Goal: Task Accomplishment & Management: Use online tool/utility

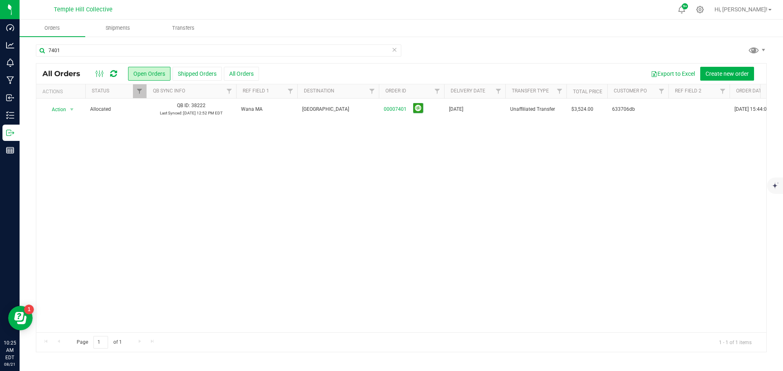
click at [396, 50] on icon at bounding box center [394, 49] width 6 height 10
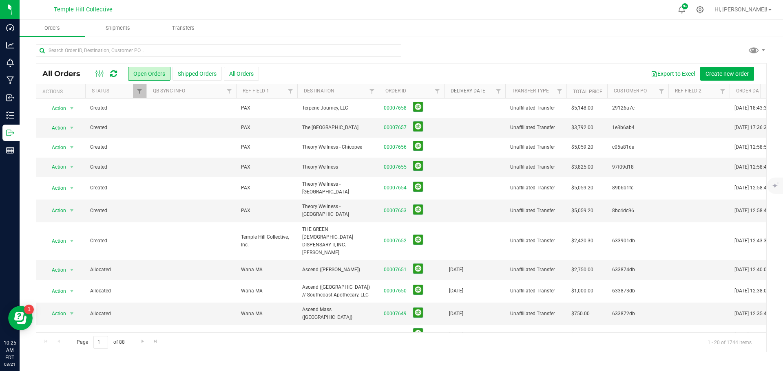
click at [468, 92] on link "Delivery Date" at bounding box center [467, 91] width 35 height 6
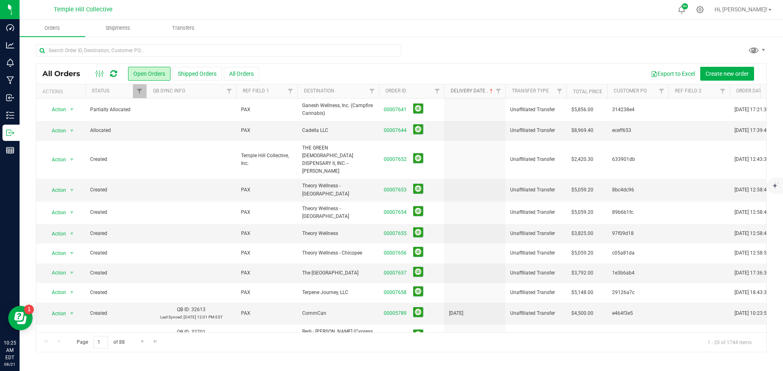
click at [468, 92] on link "Delivery Date" at bounding box center [472, 91] width 44 height 6
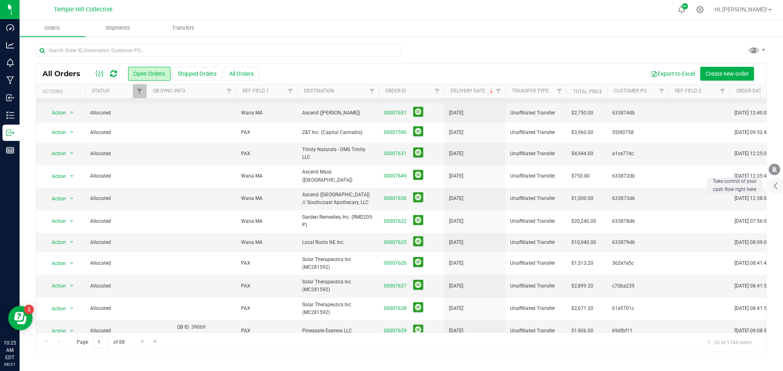
scroll to position [187, 0]
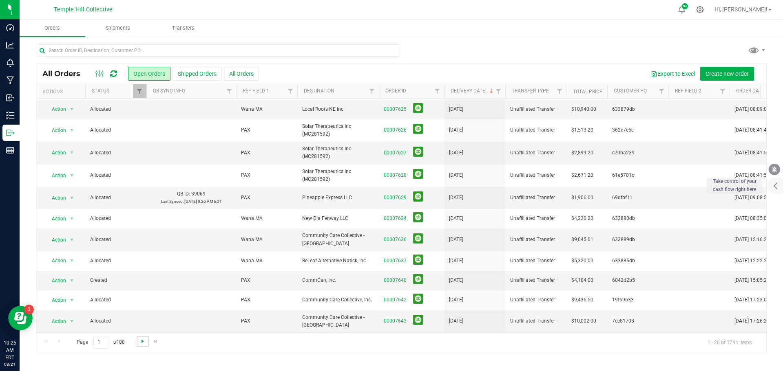
click at [143, 342] on span "Go to the next page" at bounding box center [142, 341] width 7 height 7
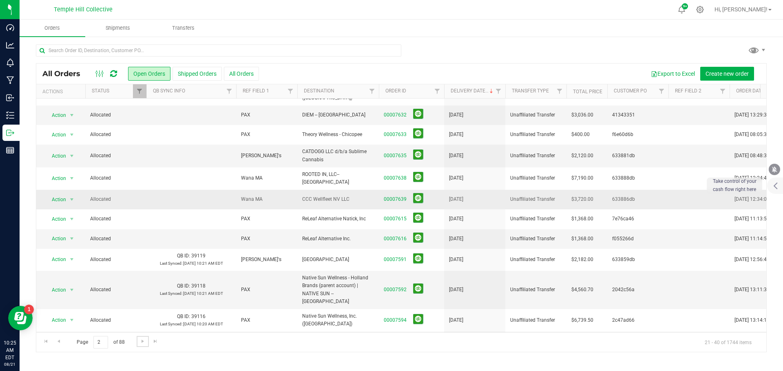
scroll to position [198, 0]
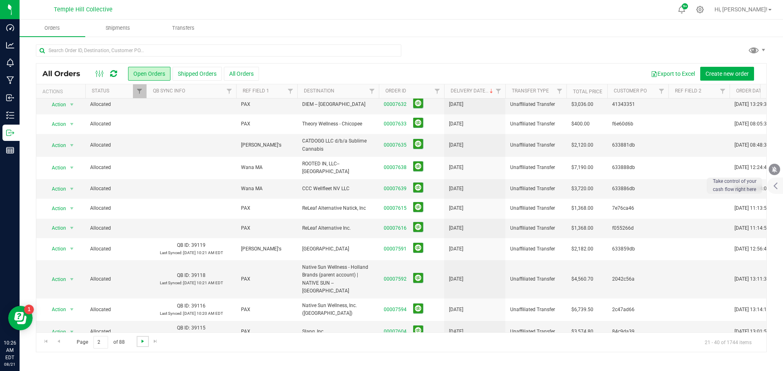
click at [140, 344] on span "Go to the next page" at bounding box center [142, 341] width 7 height 7
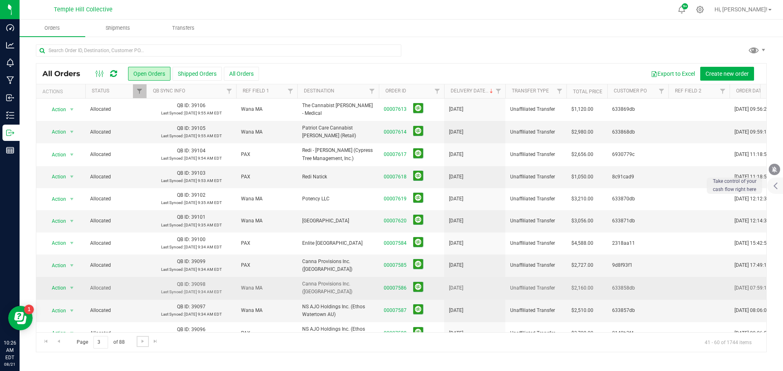
scroll to position [0, 0]
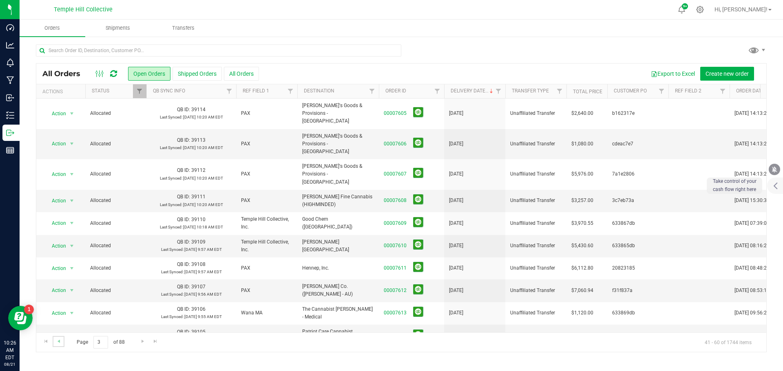
click at [63, 342] on link "Go to the previous page" at bounding box center [59, 341] width 12 height 11
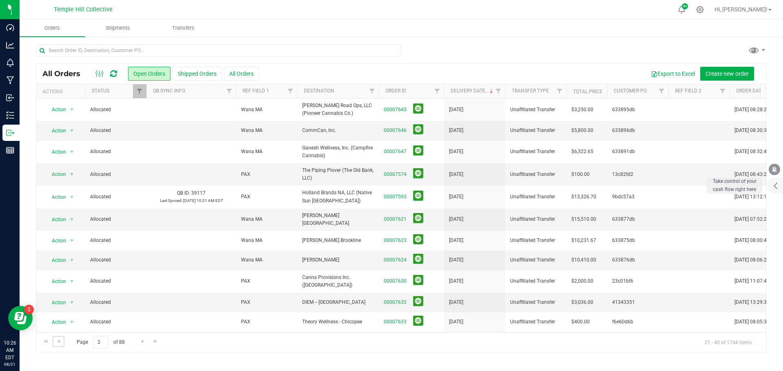
scroll to position [198, 0]
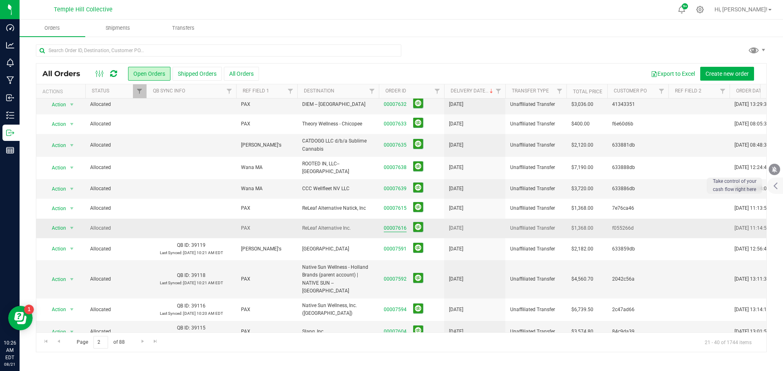
click at [396, 225] on link "00007616" at bounding box center [395, 229] width 23 height 8
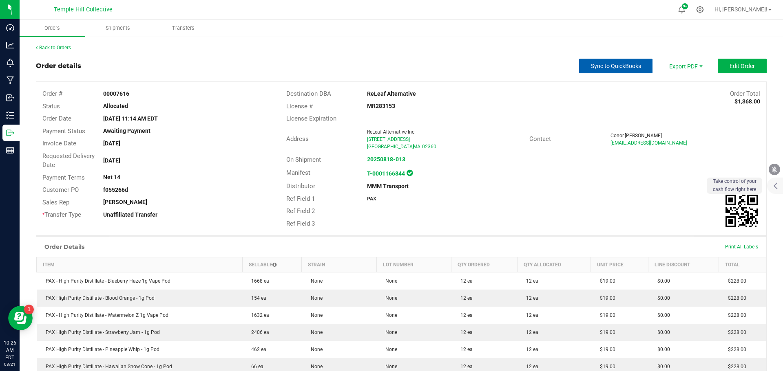
click at [602, 66] on span "Sync to QuickBooks" at bounding box center [616, 66] width 50 height 7
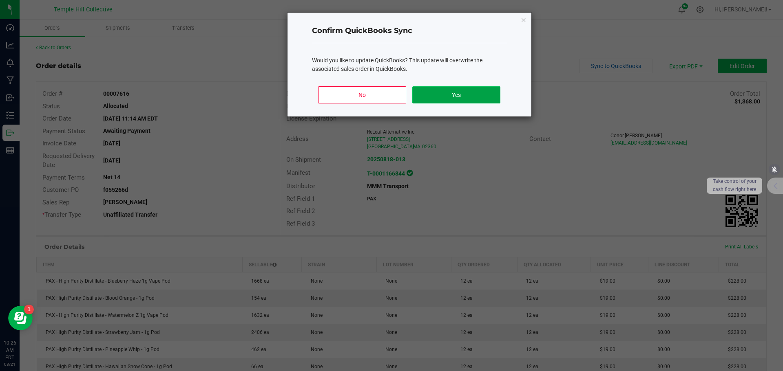
click at [452, 95] on button "Yes" at bounding box center [456, 94] width 88 height 17
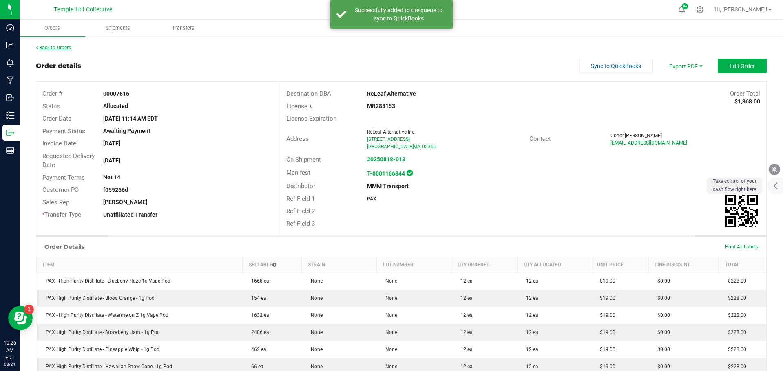
click at [60, 48] on link "Back to Orders" at bounding box center [53, 48] width 35 height 6
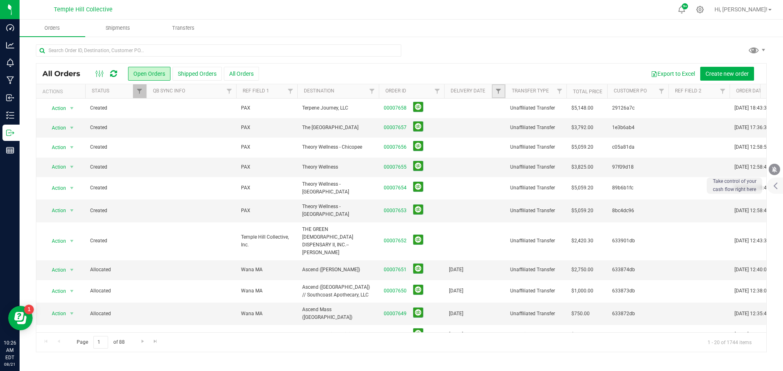
click at [494, 90] on link "Filter" at bounding box center [498, 91] width 13 height 14
click at [578, 141] on span "select" at bounding box center [574, 140] width 12 height 11
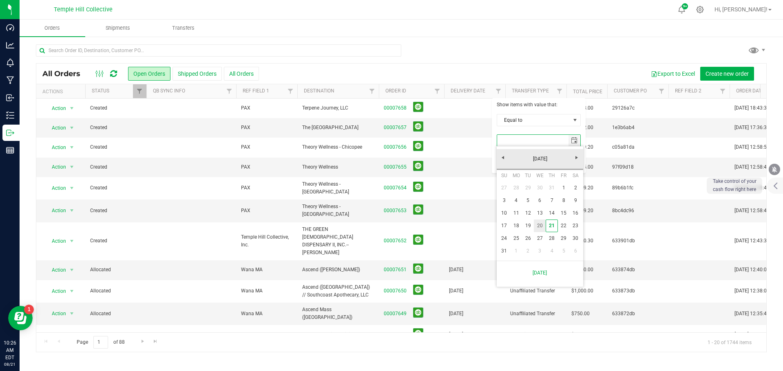
click at [538, 225] on link "20" at bounding box center [540, 226] width 12 height 13
type input "[DATE]"
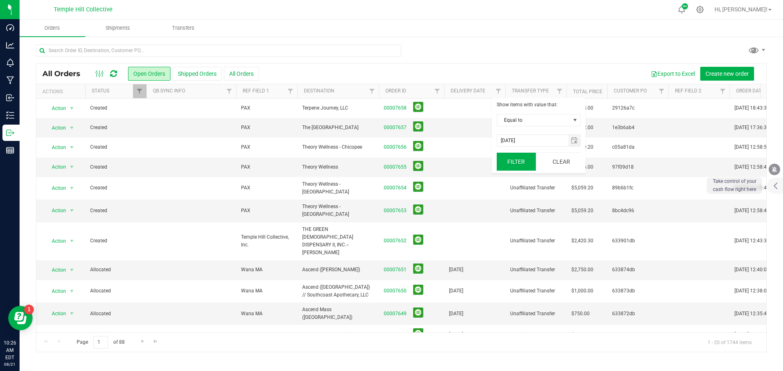
click at [516, 166] on button "Filter" at bounding box center [515, 162] width 39 height 18
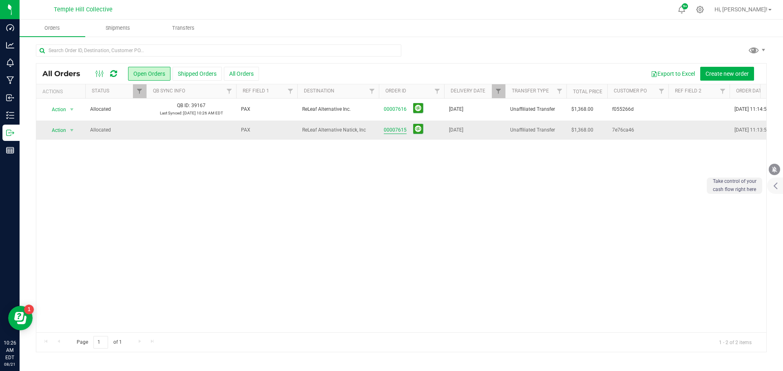
click at [393, 130] on link "00007615" at bounding box center [395, 130] width 23 height 8
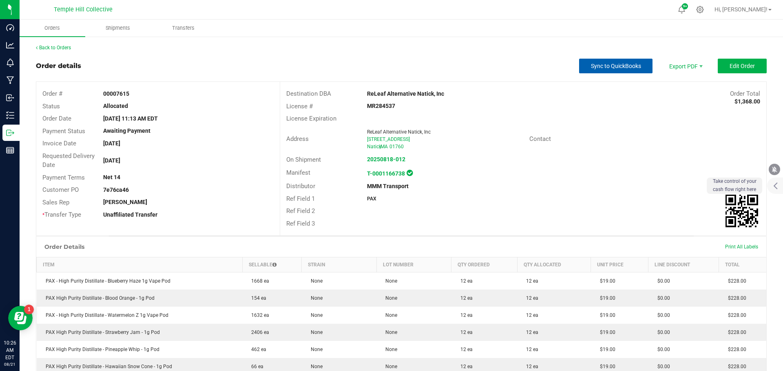
click at [626, 68] on span "Sync to QuickBooks" at bounding box center [616, 66] width 50 height 7
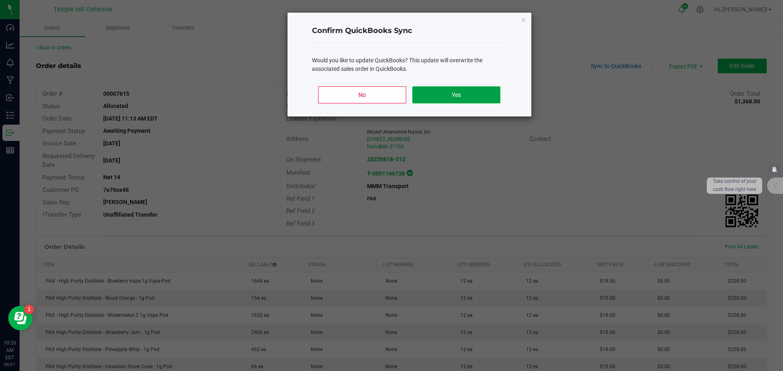
click at [459, 94] on button "Yes" at bounding box center [456, 94] width 88 height 17
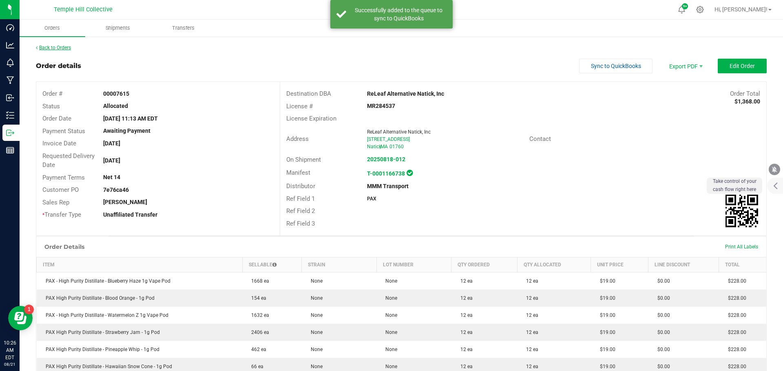
click at [62, 48] on link "Back to Orders" at bounding box center [53, 48] width 35 height 6
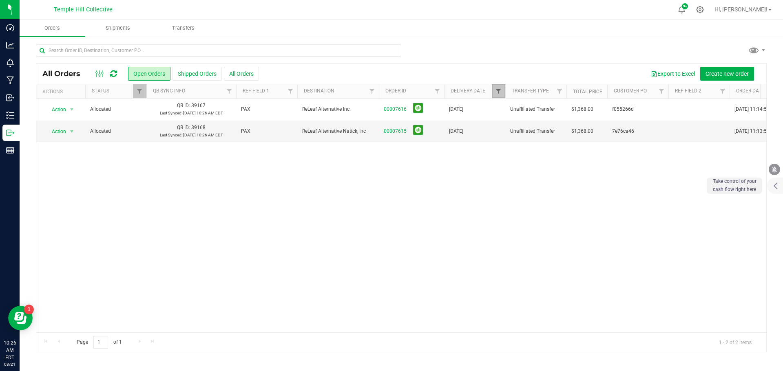
click at [500, 90] on span "Filter" at bounding box center [498, 91] width 7 height 7
click at [575, 143] on span "select" at bounding box center [574, 140] width 7 height 7
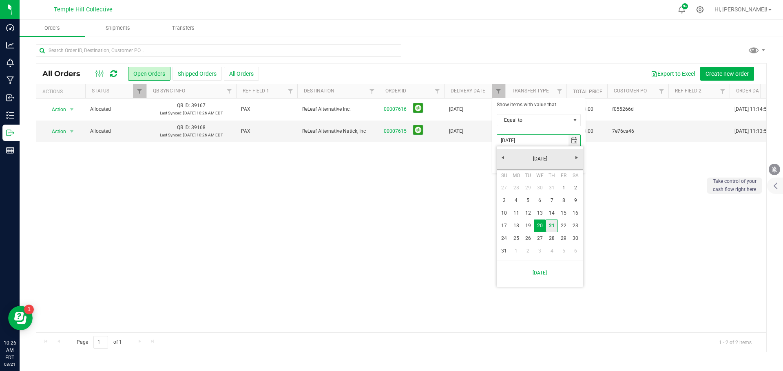
click at [552, 225] on link "21" at bounding box center [551, 226] width 12 height 13
type input "[DATE]"
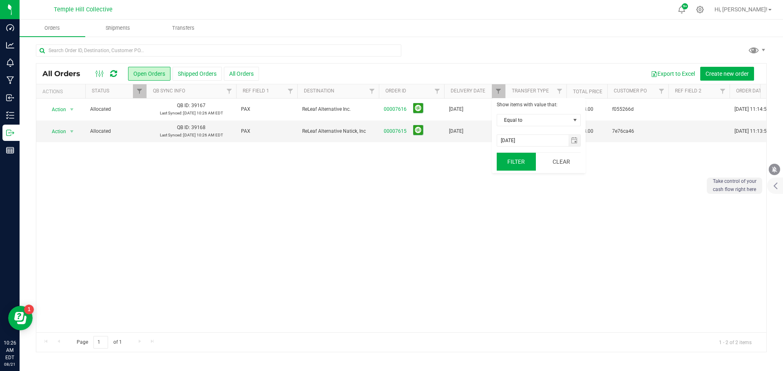
click at [521, 163] on button "Filter" at bounding box center [515, 162] width 39 height 18
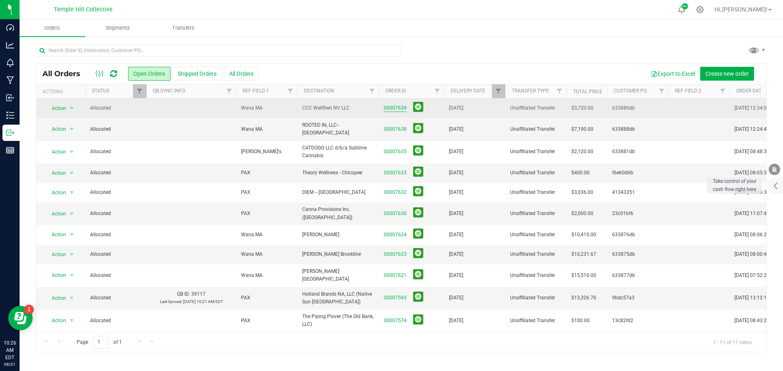
click at [390, 109] on link "00007639" at bounding box center [395, 108] width 23 height 8
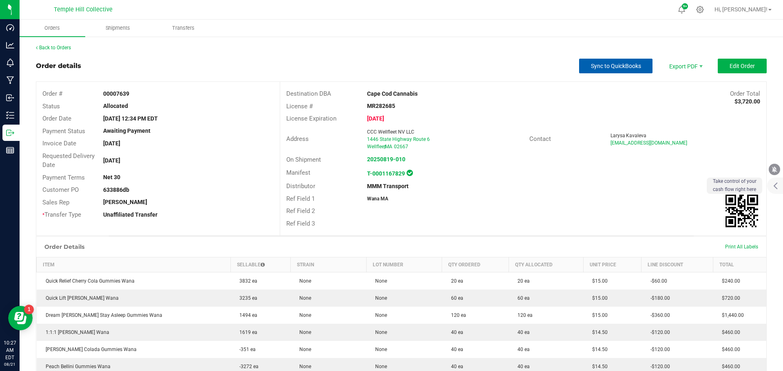
click at [601, 68] on span "Sync to QuickBooks" at bounding box center [616, 66] width 50 height 7
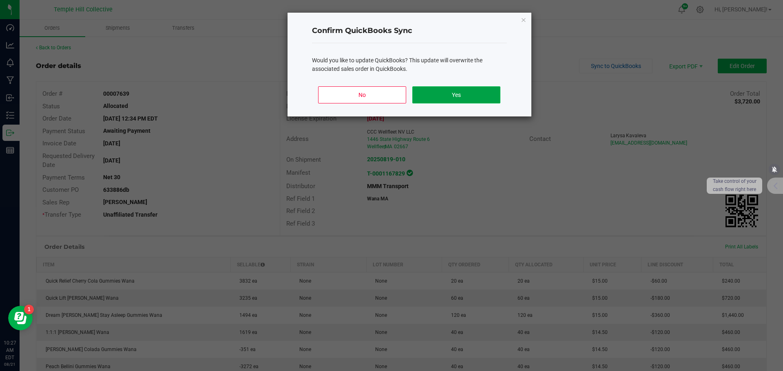
click at [466, 93] on button "Yes" at bounding box center [456, 94] width 88 height 17
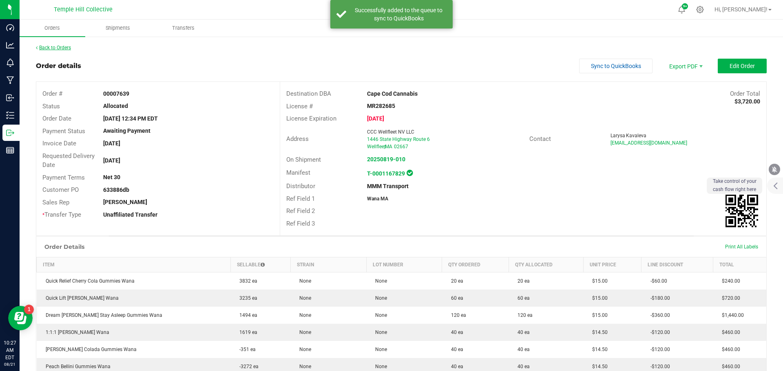
click at [63, 49] on link "Back to Orders" at bounding box center [53, 48] width 35 height 6
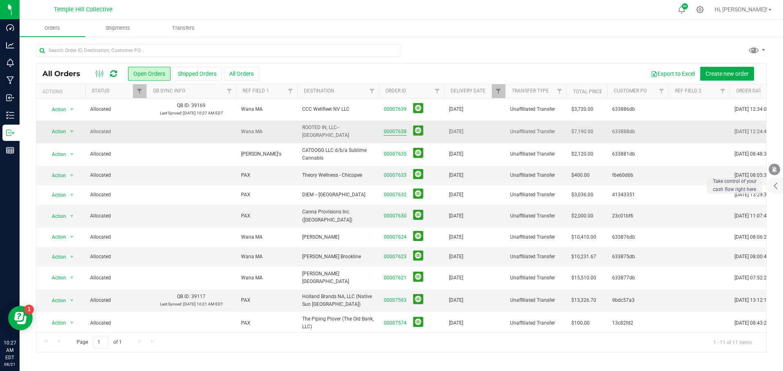
click at [395, 132] on link "00007638" at bounding box center [395, 132] width 23 height 8
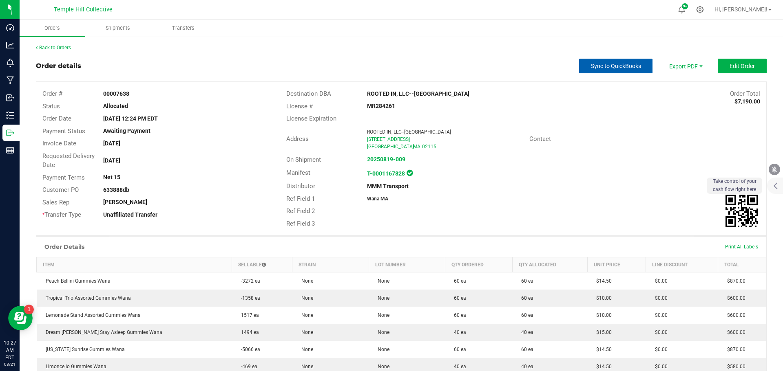
click at [614, 66] on span "Sync to QuickBooks" at bounding box center [616, 66] width 50 height 7
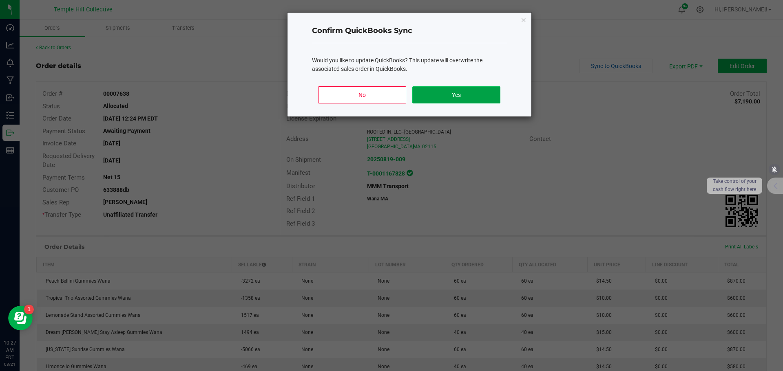
click at [481, 95] on button "Yes" at bounding box center [456, 94] width 88 height 17
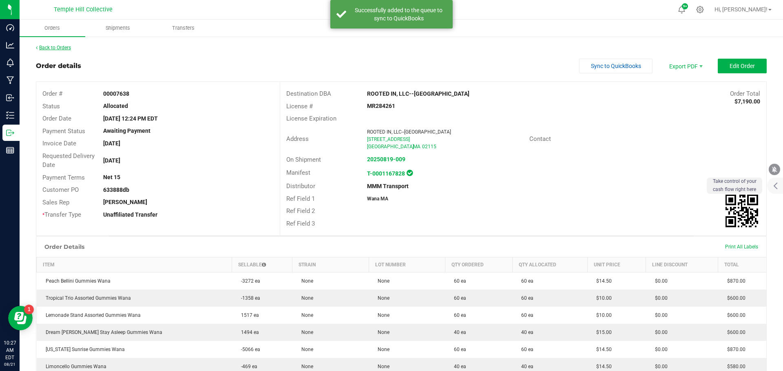
click at [67, 49] on link "Back to Orders" at bounding box center [53, 48] width 35 height 6
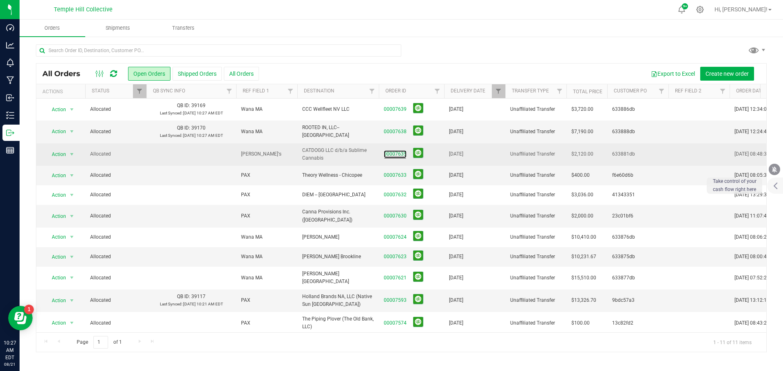
click at [406, 150] on span "00007635" at bounding box center [411, 154] width 55 height 13
click at [396, 154] on link "00007635" at bounding box center [395, 154] width 23 height 8
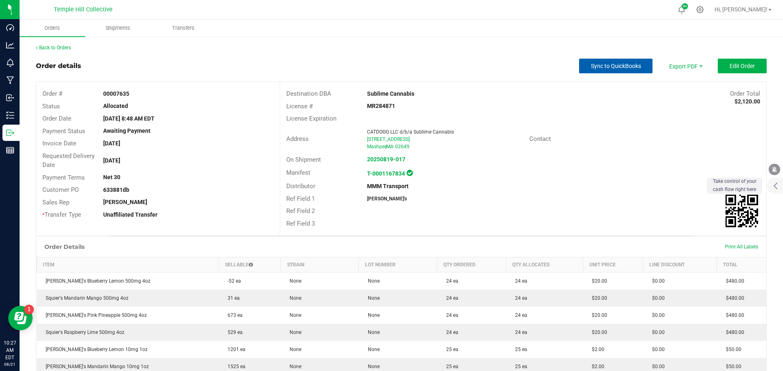
click at [626, 64] on span "Sync to QuickBooks" at bounding box center [616, 66] width 50 height 7
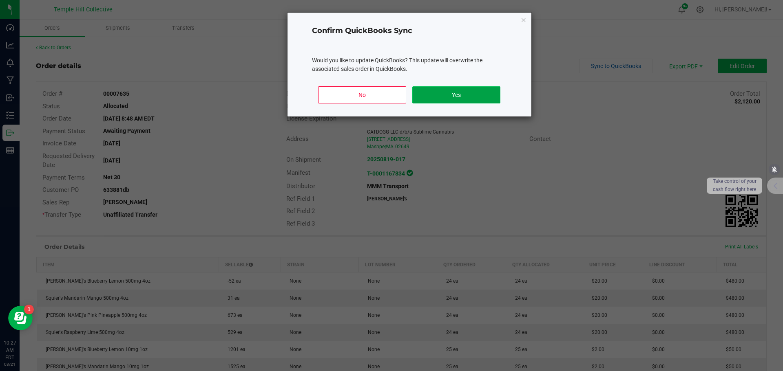
click at [474, 93] on button "Yes" at bounding box center [456, 94] width 88 height 17
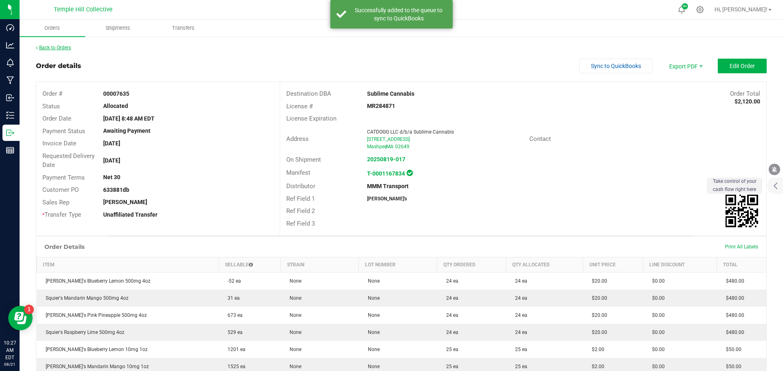
click at [51, 45] on link "Back to Orders" at bounding box center [53, 48] width 35 height 6
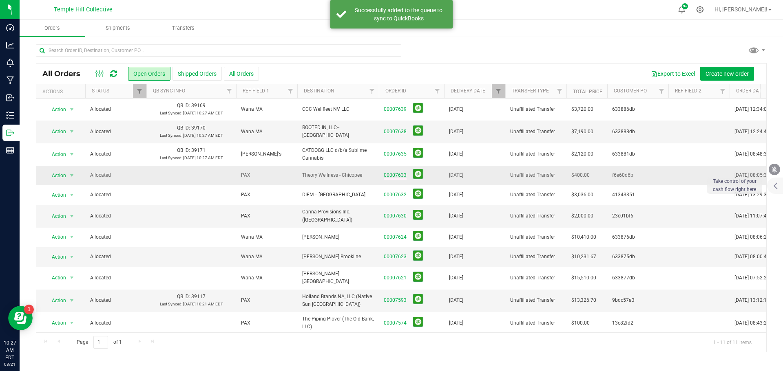
click at [400, 173] on link "00007633" at bounding box center [395, 176] width 23 height 8
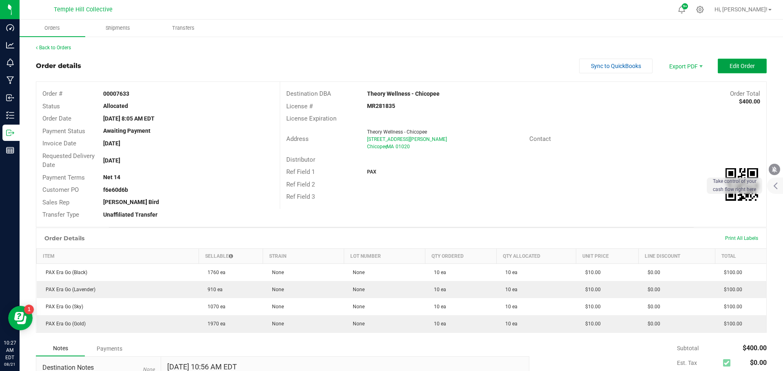
click at [731, 63] on span "Edit Order" at bounding box center [741, 66] width 25 height 7
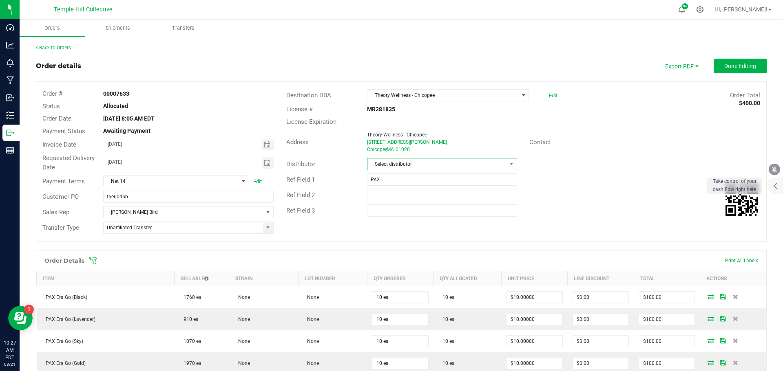
click at [395, 161] on span "Select distributor" at bounding box center [436, 164] width 139 height 11
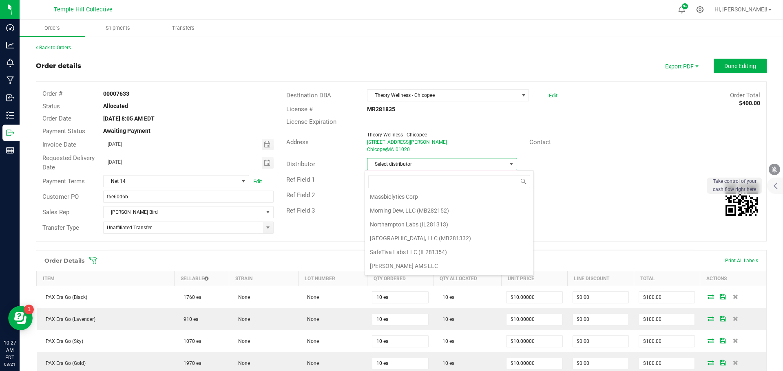
scroll to position [86, 0]
click at [380, 196] on li "FedEx" at bounding box center [449, 196] width 168 height 14
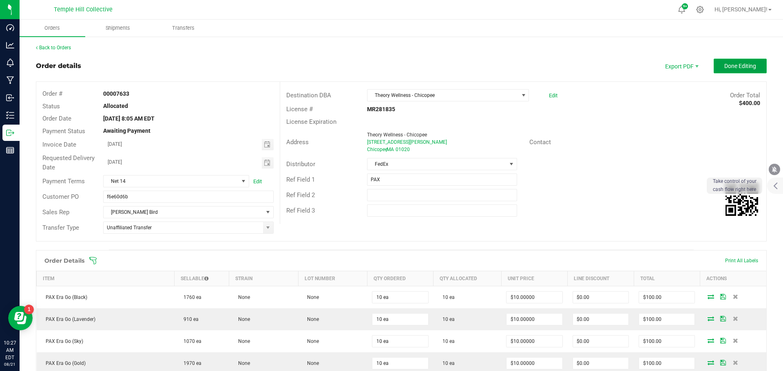
click at [745, 65] on span "Done Editing" at bounding box center [740, 66] width 32 height 7
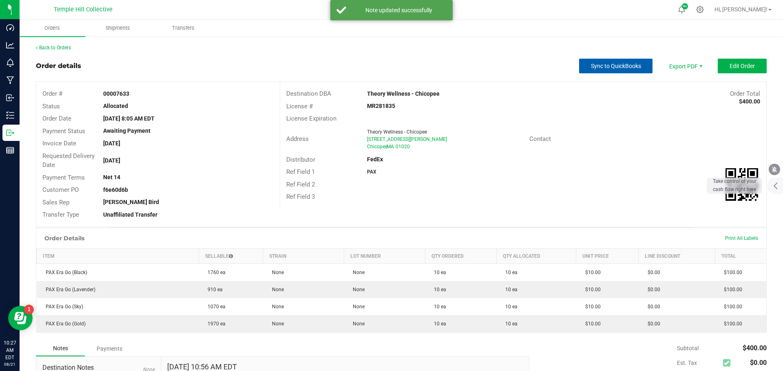
click at [602, 63] on span "Sync to QuickBooks" at bounding box center [616, 66] width 50 height 7
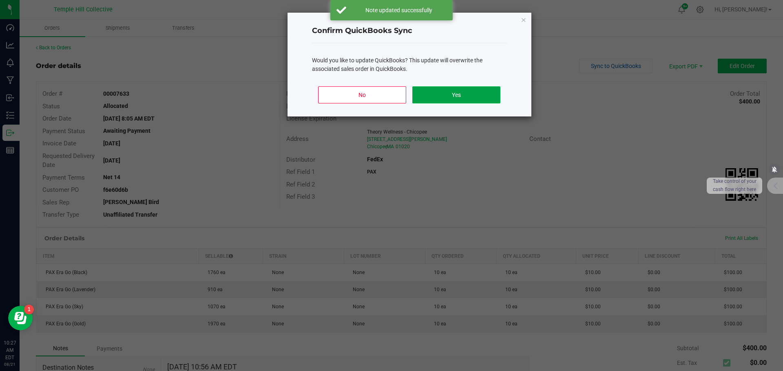
click at [455, 96] on button "Yes" at bounding box center [456, 94] width 88 height 17
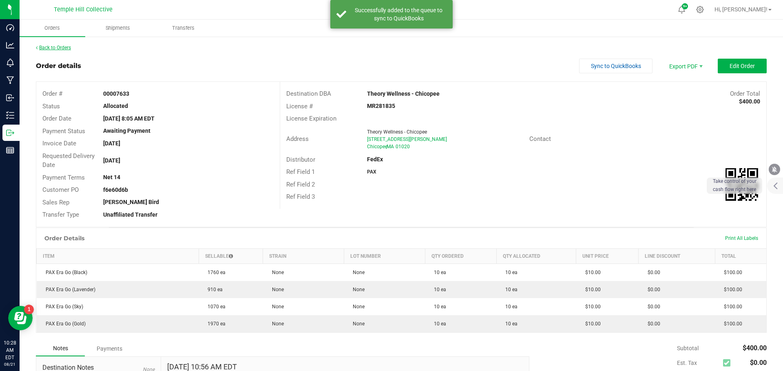
click at [56, 45] on link "Back to Orders" at bounding box center [53, 48] width 35 height 6
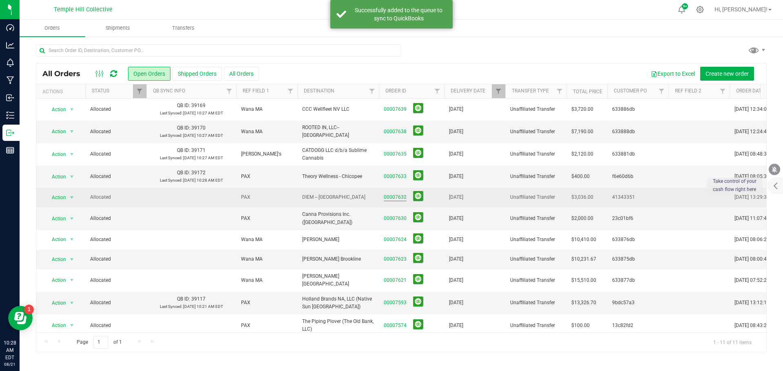
click at [391, 196] on link "00007632" at bounding box center [395, 198] width 23 height 8
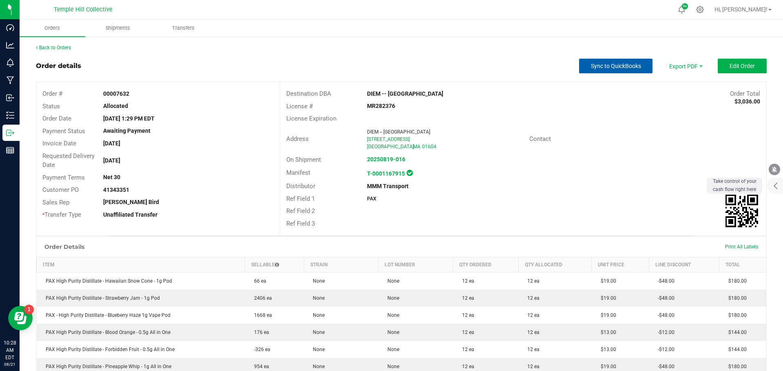
click at [600, 69] on span "Sync to QuickBooks" at bounding box center [616, 66] width 50 height 7
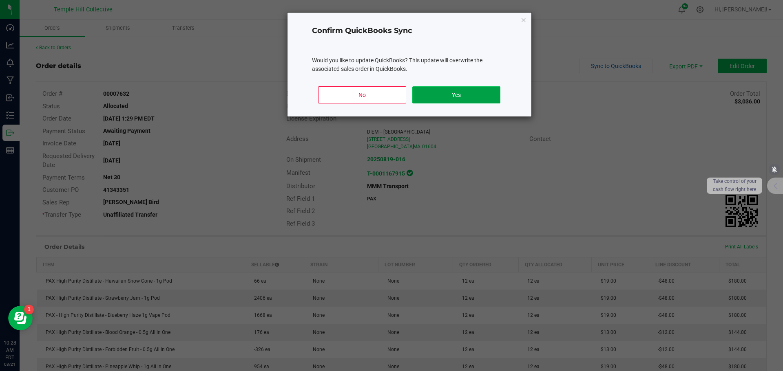
click at [432, 99] on button "Yes" at bounding box center [456, 94] width 88 height 17
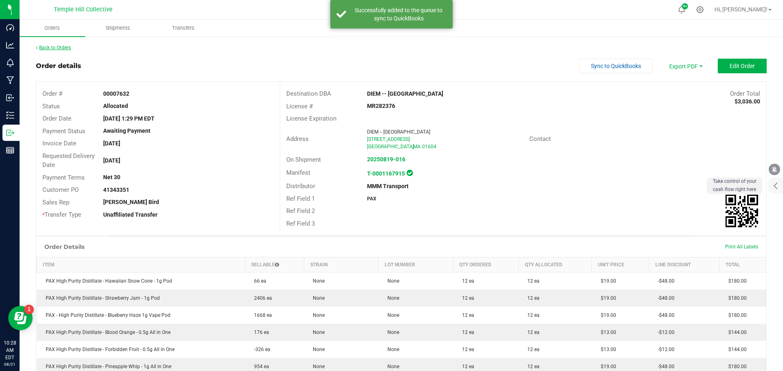
click at [57, 49] on link "Back to Orders" at bounding box center [53, 48] width 35 height 6
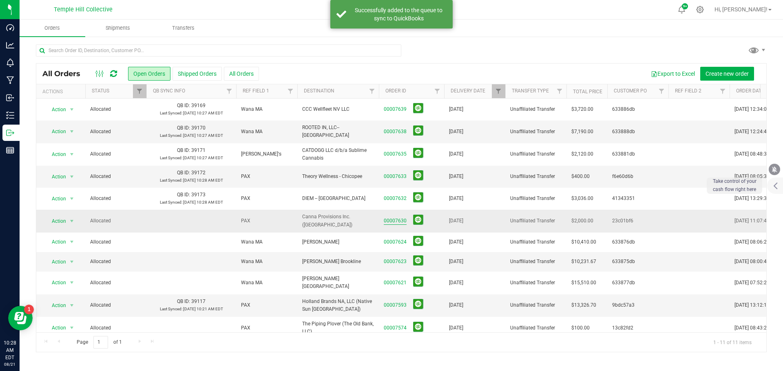
click at [397, 219] on link "00007630" at bounding box center [395, 221] width 23 height 8
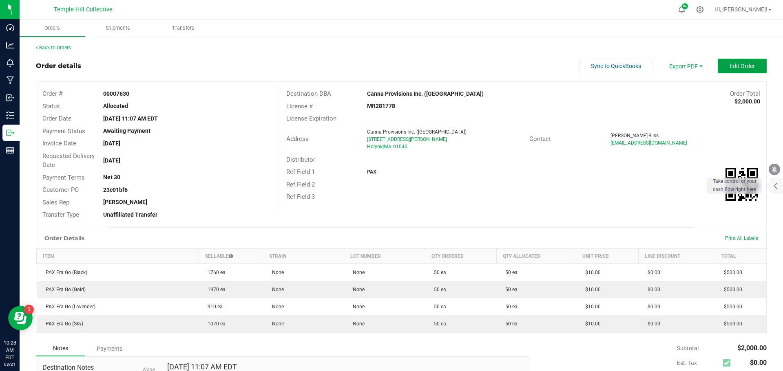
click at [718, 65] on button "Edit Order" at bounding box center [741, 66] width 49 height 15
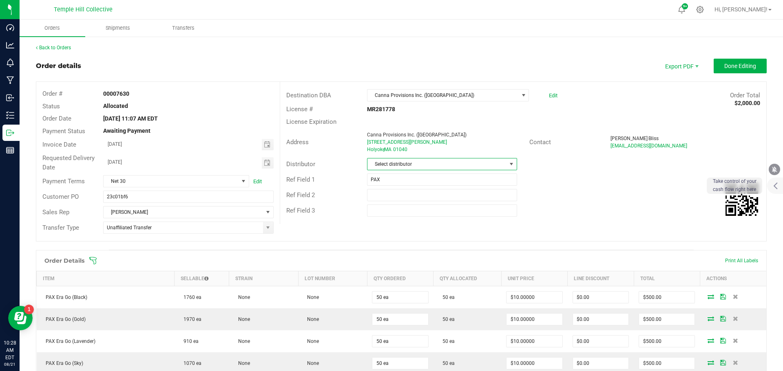
click at [487, 163] on span "Select distributor" at bounding box center [436, 164] width 139 height 11
click at [383, 192] on li "Eagle Eyes Transport Solutions" at bounding box center [449, 187] width 168 height 14
click at [460, 166] on span "Eagle Eyes Transport Solutions" at bounding box center [436, 164] width 139 height 11
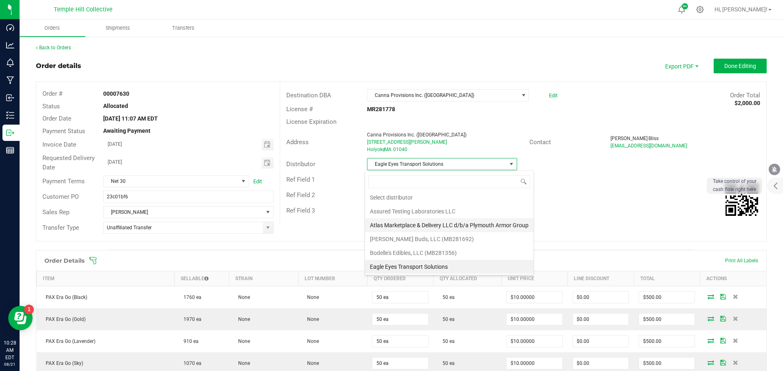
scroll to position [42, 0]
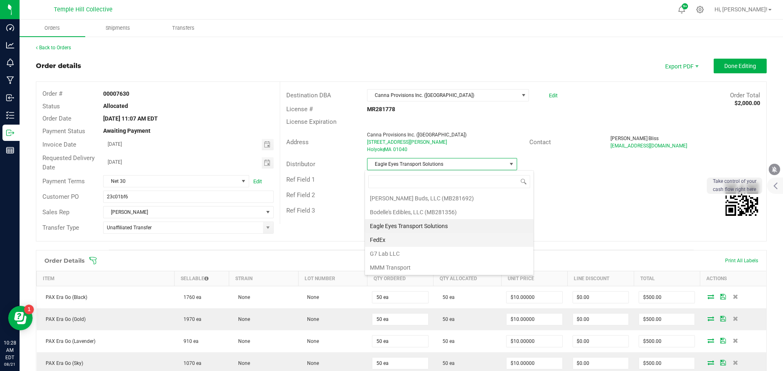
click at [376, 238] on li "FedEx" at bounding box center [449, 240] width 168 height 14
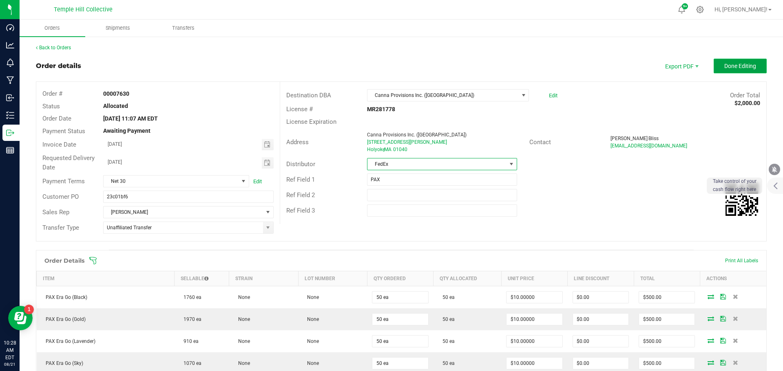
click at [739, 68] on span "Done Editing" at bounding box center [740, 66] width 32 height 7
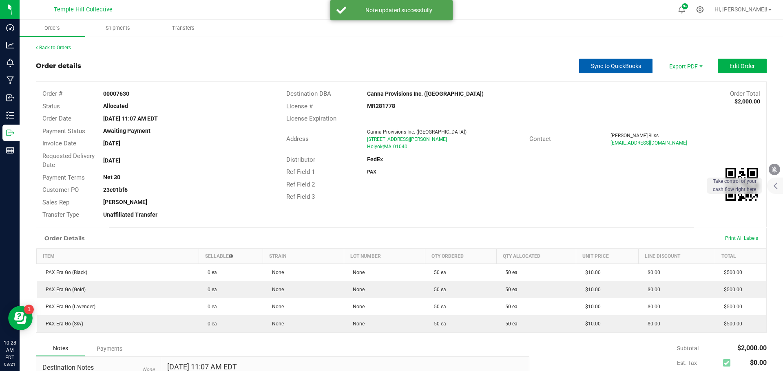
click at [619, 64] on span "Sync to QuickBooks" at bounding box center [616, 66] width 50 height 7
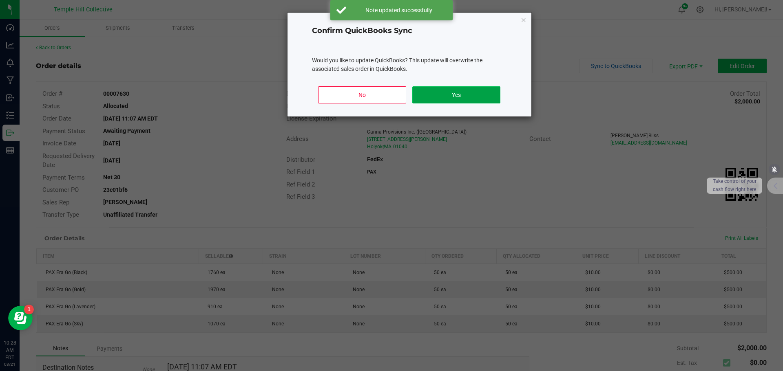
click at [439, 101] on button "Yes" at bounding box center [456, 94] width 88 height 17
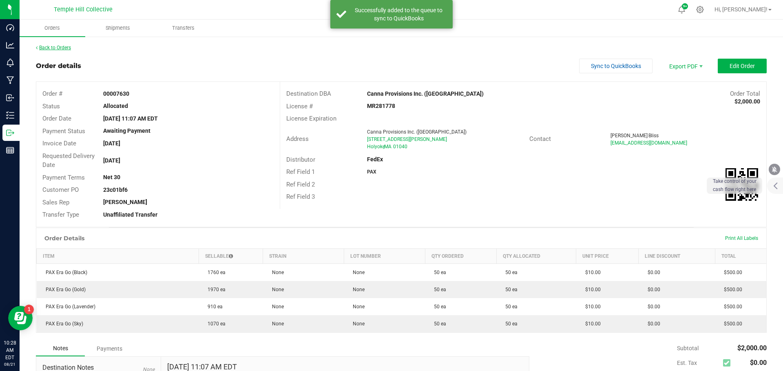
click at [58, 48] on link "Back to Orders" at bounding box center [53, 48] width 35 height 6
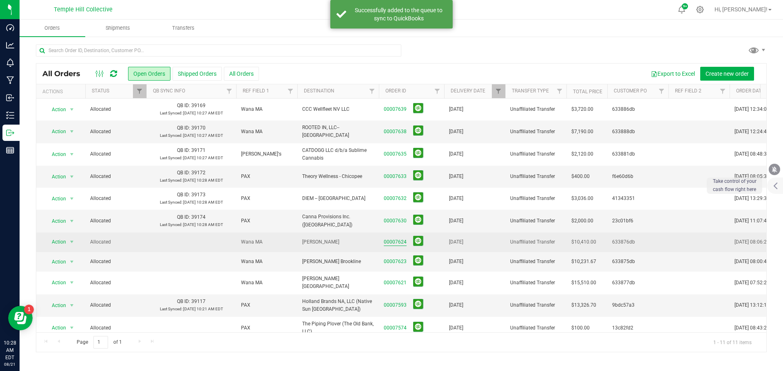
click at [399, 239] on link "00007624" at bounding box center [395, 242] width 23 height 8
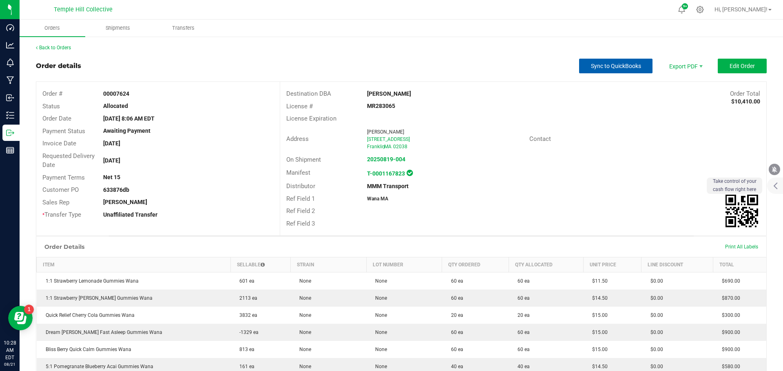
click at [615, 66] on span "Sync to QuickBooks" at bounding box center [616, 66] width 50 height 7
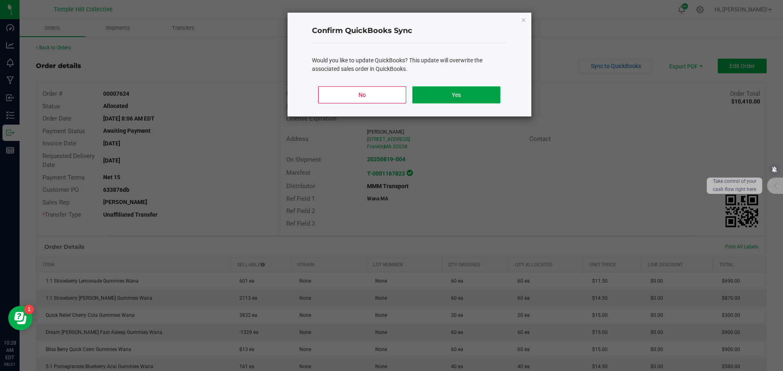
click at [485, 92] on button "Yes" at bounding box center [456, 94] width 88 height 17
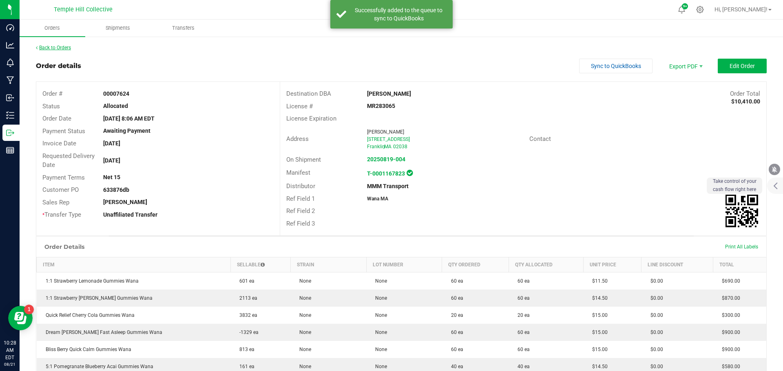
click at [50, 47] on link "Back to Orders" at bounding box center [53, 48] width 35 height 6
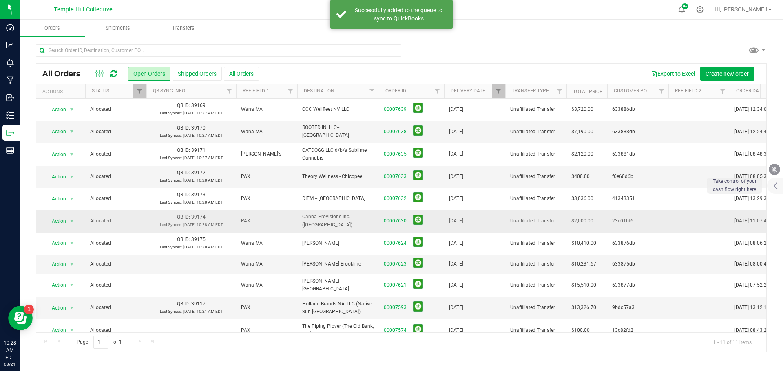
scroll to position [11, 0]
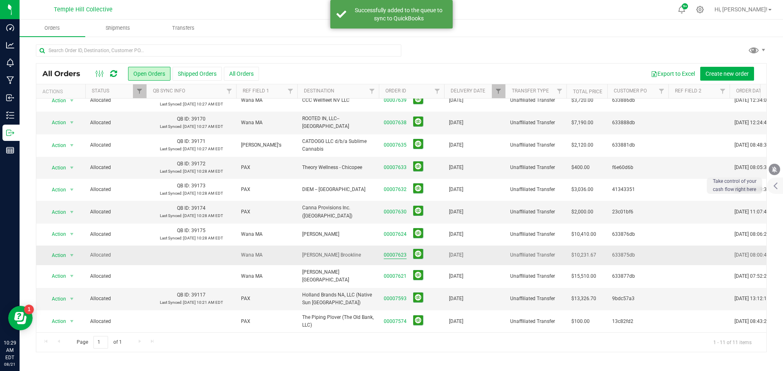
click at [390, 253] on link "00007623" at bounding box center [395, 255] width 23 height 8
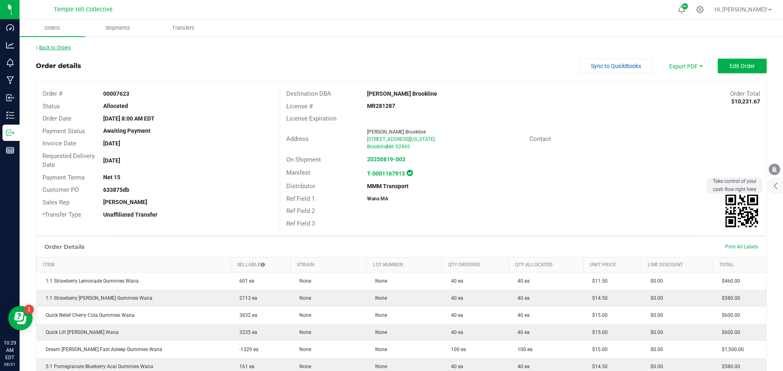
click at [57, 47] on link "Back to Orders" at bounding box center [53, 48] width 35 height 6
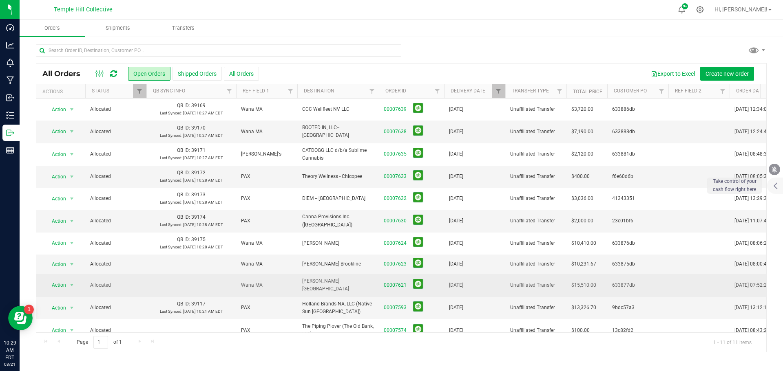
scroll to position [11, 0]
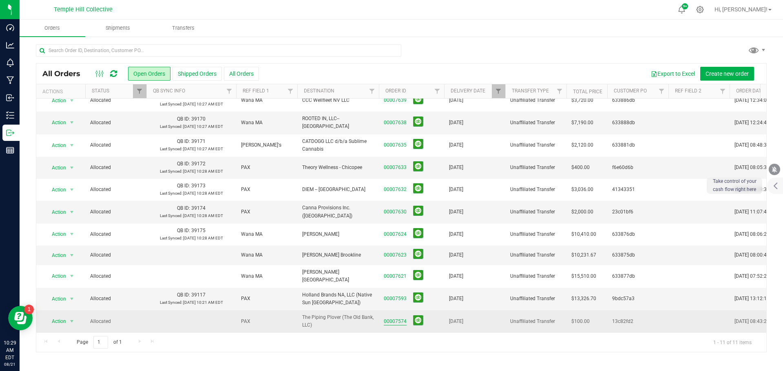
click at [394, 318] on link "00007574" at bounding box center [395, 322] width 23 height 8
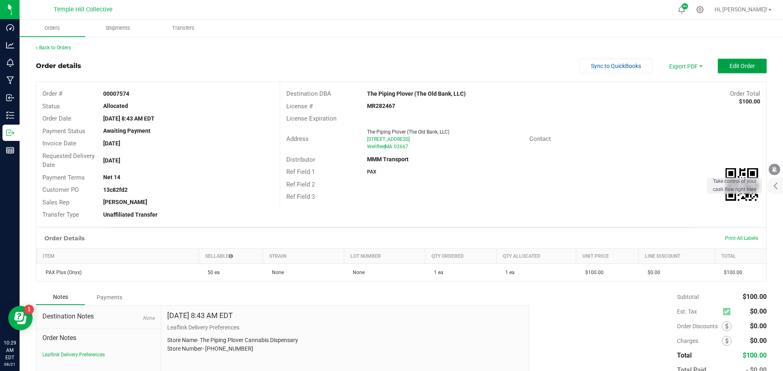
click at [729, 69] on span "Edit Order" at bounding box center [741, 66] width 25 height 7
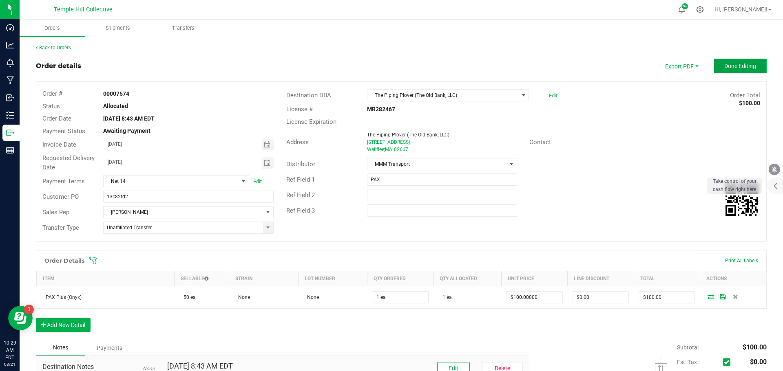
click at [716, 63] on button "Done Editing" at bounding box center [739, 66] width 53 height 15
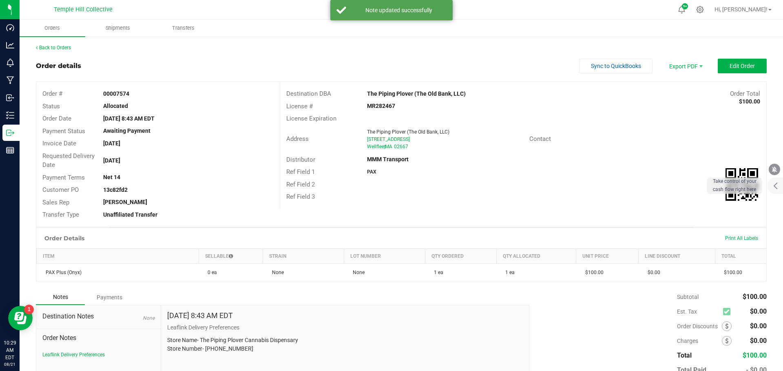
click at [447, 162] on div "MMM Transport" at bounding box center [442, 159] width 162 height 9
click at [606, 66] on span "Sync to QuickBooks" at bounding box center [616, 66] width 50 height 7
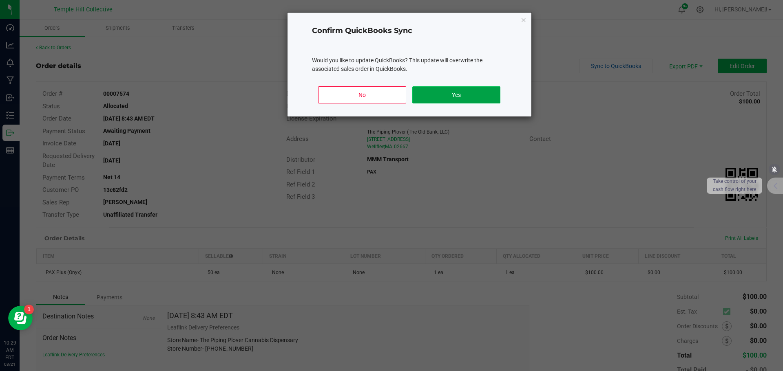
click at [463, 89] on button "Yes" at bounding box center [456, 94] width 88 height 17
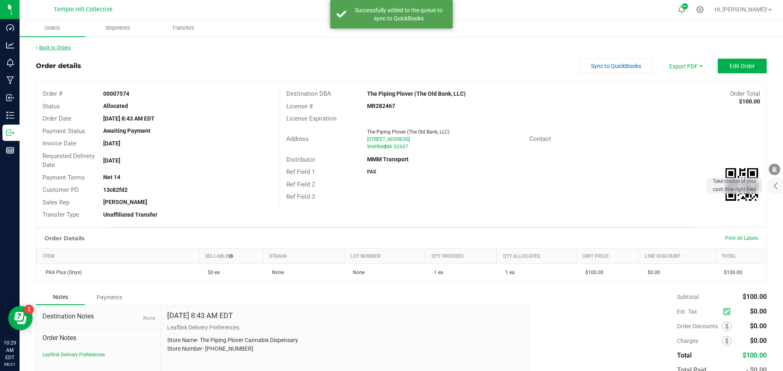
click at [60, 48] on link "Back to Orders" at bounding box center [53, 48] width 35 height 6
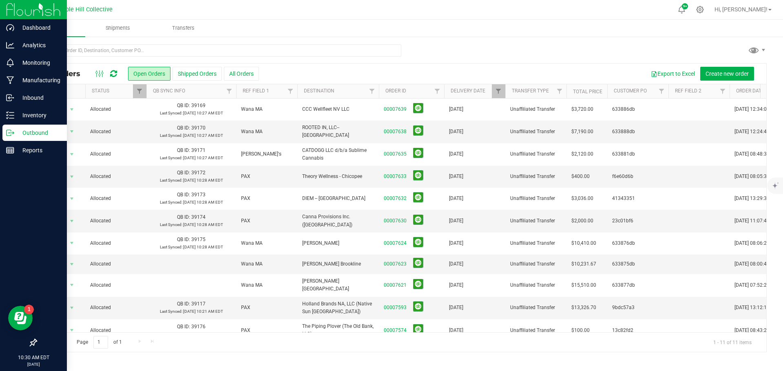
click at [24, 135] on p "Outbound" at bounding box center [38, 133] width 49 height 10
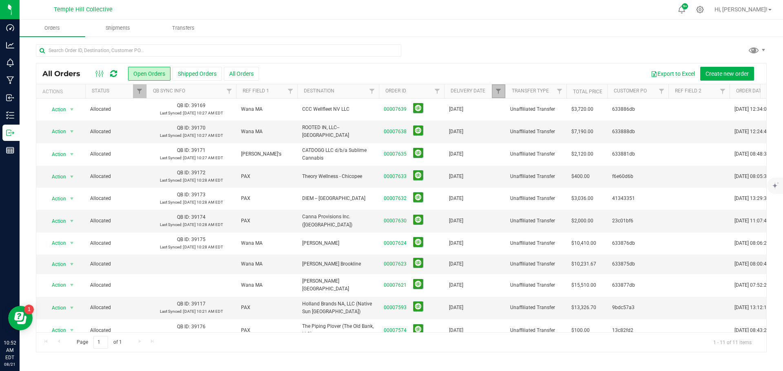
click at [502, 91] on link "Filter" at bounding box center [498, 91] width 13 height 14
click at [561, 162] on button "Clear" at bounding box center [560, 162] width 39 height 18
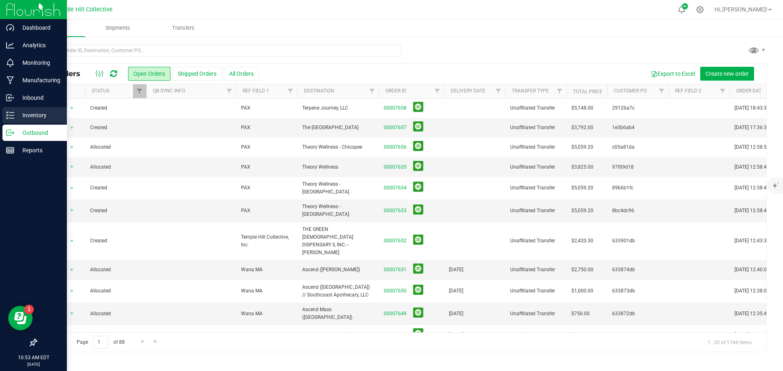
click at [15, 113] on p "Inventory" at bounding box center [38, 115] width 49 height 10
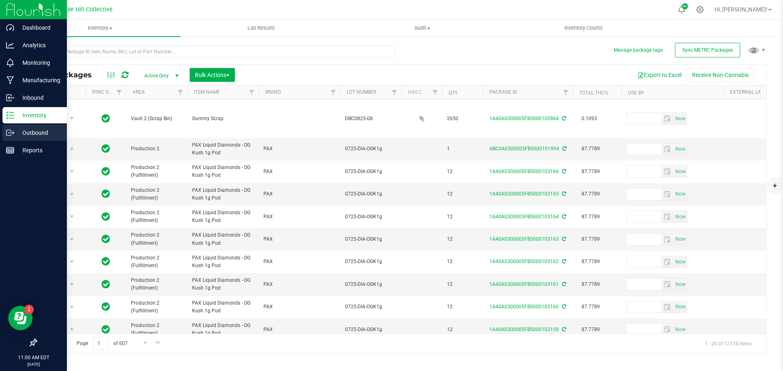
click at [14, 133] on icon at bounding box center [13, 133] width 1 height 1
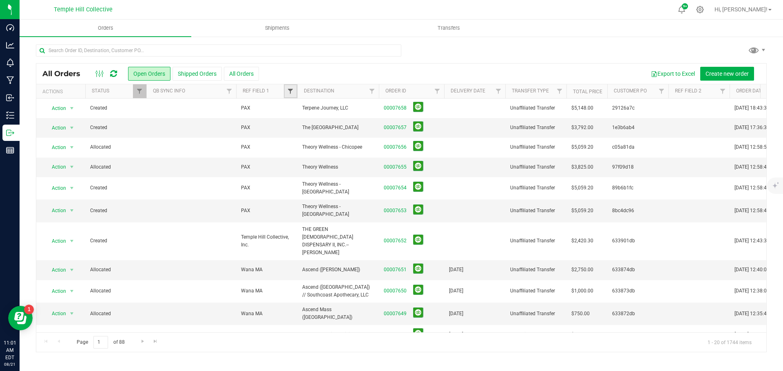
click at [289, 90] on span "Filter" at bounding box center [290, 91] width 7 height 7
type input "[DEMOGRAPHIC_DATA]"
click at [289, 122] on button "Filter" at bounding box center [308, 131] width 39 height 18
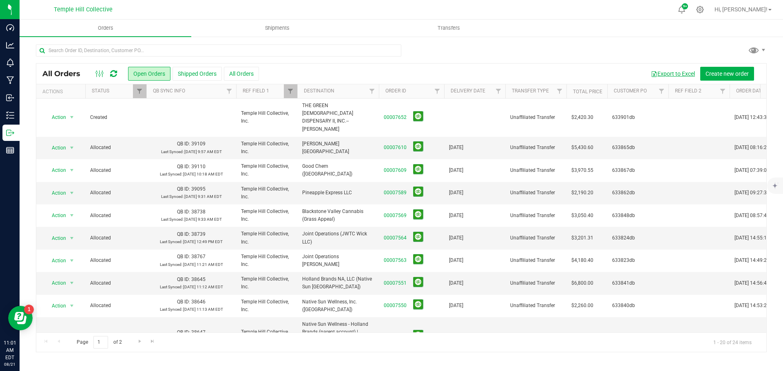
click at [666, 73] on button "Export to Excel" at bounding box center [672, 74] width 55 height 14
